Goal: Transaction & Acquisition: Purchase product/service

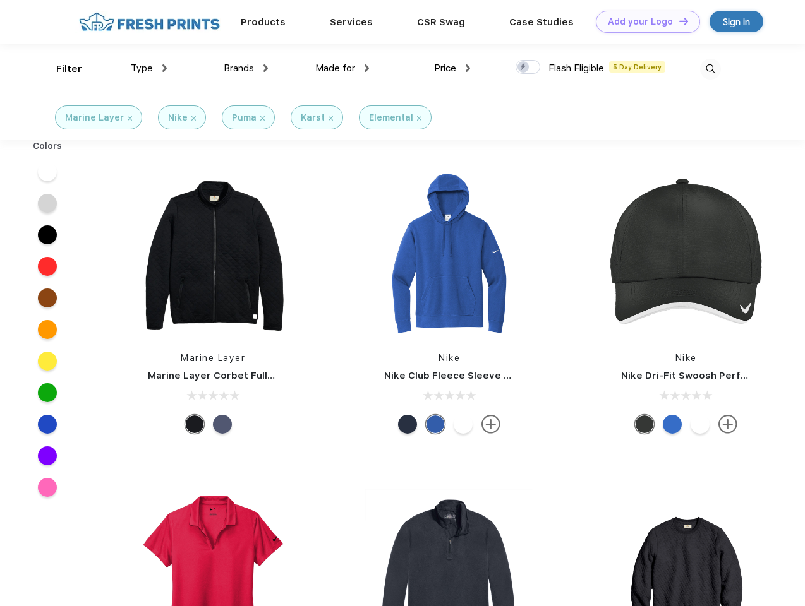
click at [643, 21] on link "Add your Logo Design Tool" at bounding box center [648, 22] width 104 height 22
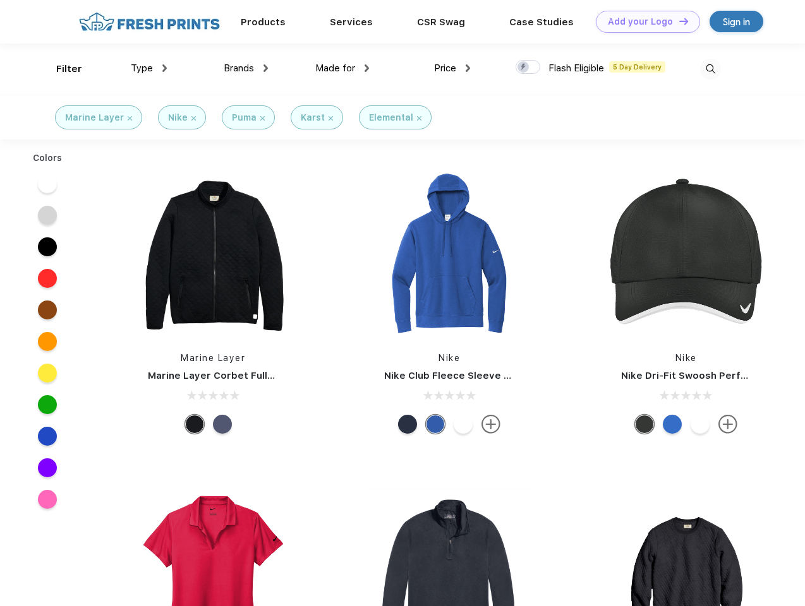
click at [0, 0] on div "Design Tool" at bounding box center [0, 0] width 0 height 0
click at [678, 21] on link "Add your Logo Design Tool" at bounding box center [648, 22] width 104 height 22
click at [61, 69] on div "Filter" at bounding box center [69, 69] width 26 height 15
click at [149, 68] on span "Type" at bounding box center [142, 68] width 22 height 11
click at [246, 68] on span "Brands" at bounding box center [239, 68] width 30 height 11
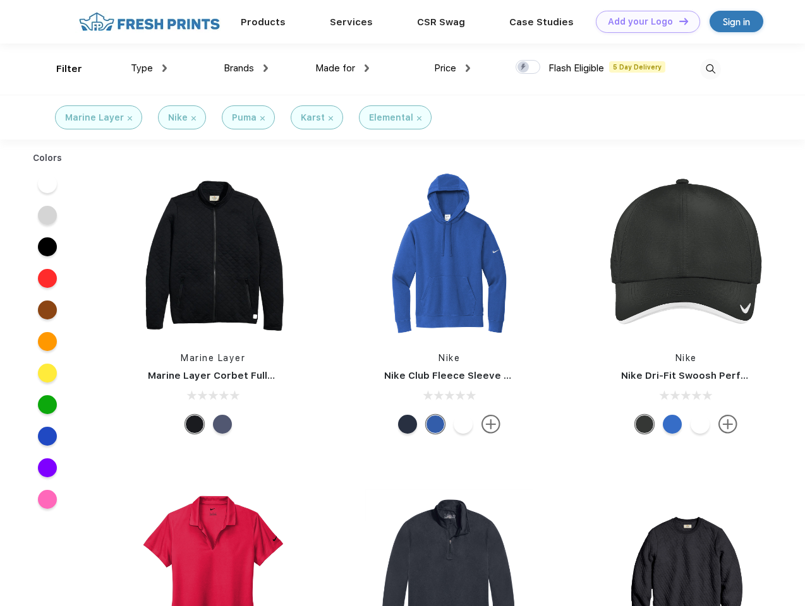
click at [342, 68] on span "Made for" at bounding box center [335, 68] width 40 height 11
click at [452, 68] on span "Price" at bounding box center [445, 68] width 22 height 11
click at [528, 68] on div at bounding box center [527, 67] width 25 height 14
click at [524, 68] on input "checkbox" at bounding box center [519, 63] width 8 height 8
click at [710, 69] on img at bounding box center [710, 69] width 21 height 21
